Goal: Check status

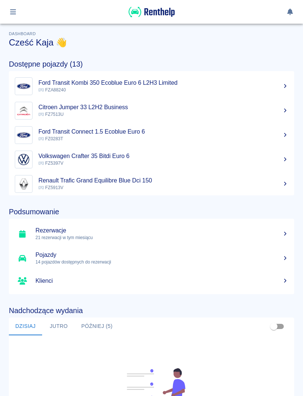
click at [9, 6] on button "button" at bounding box center [13, 12] width 14 height 13
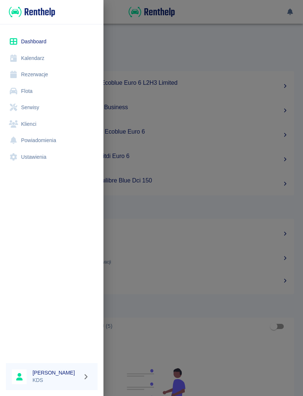
click at [30, 54] on link "Kalendarz" at bounding box center [52, 58] width 92 height 17
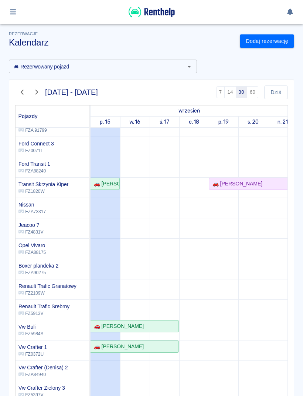
scroll to position [113, 0]
click at [113, 181] on div "🚗 [PERSON_NAME]" at bounding box center [105, 184] width 28 height 8
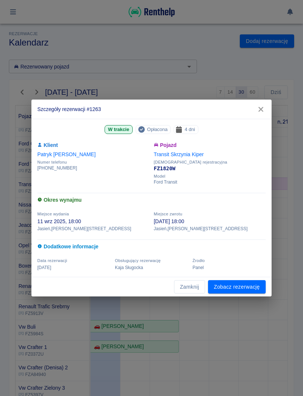
click at [254, 287] on link "Zobacz rezerwację" at bounding box center [237, 287] width 58 height 14
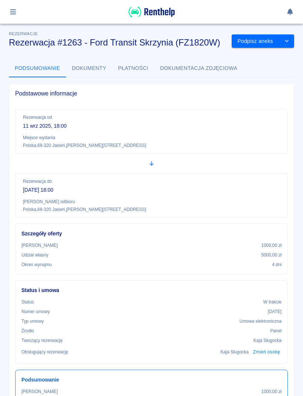
click at [20, 8] on div at bounding box center [152, 12] width 286 height 12
click at [162, 14] on img at bounding box center [152, 12] width 46 height 12
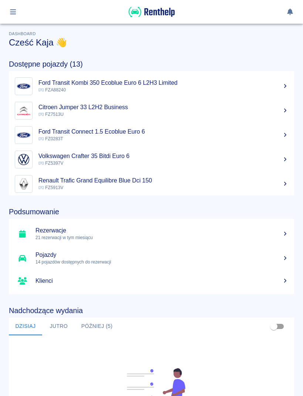
click at [19, 10] on button "button" at bounding box center [13, 12] width 14 height 13
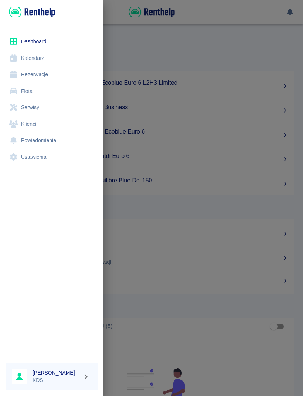
click at [38, 58] on link "Kalendarz" at bounding box center [52, 58] width 92 height 17
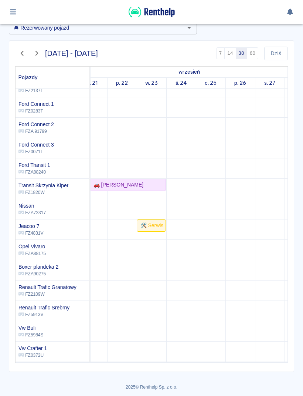
scroll to position [60, 0]
